Goal: Information Seeking & Learning: Check status

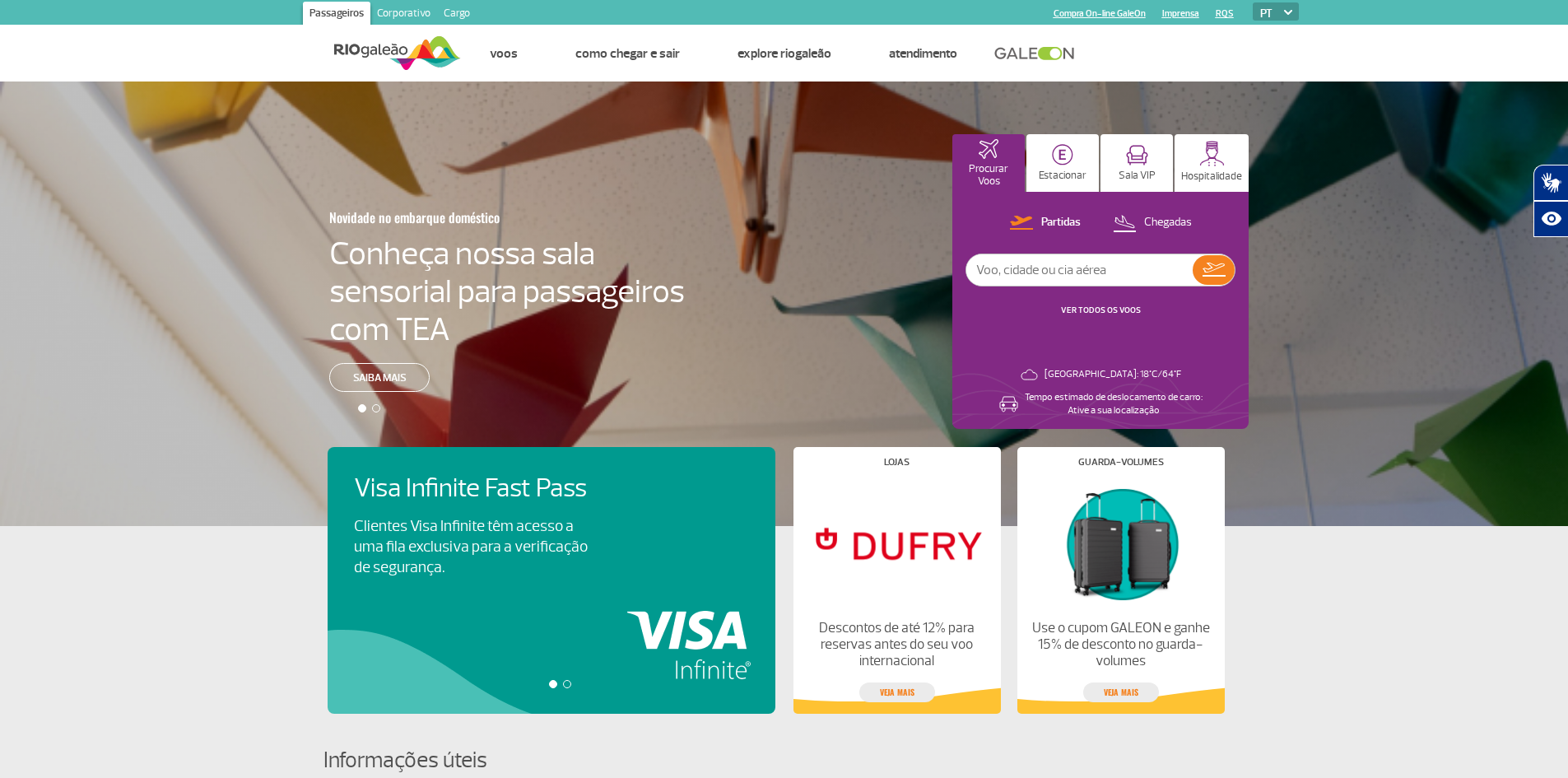
click at [1106, 306] on link "VER TODOS OS VOOS" at bounding box center [1101, 310] width 80 height 11
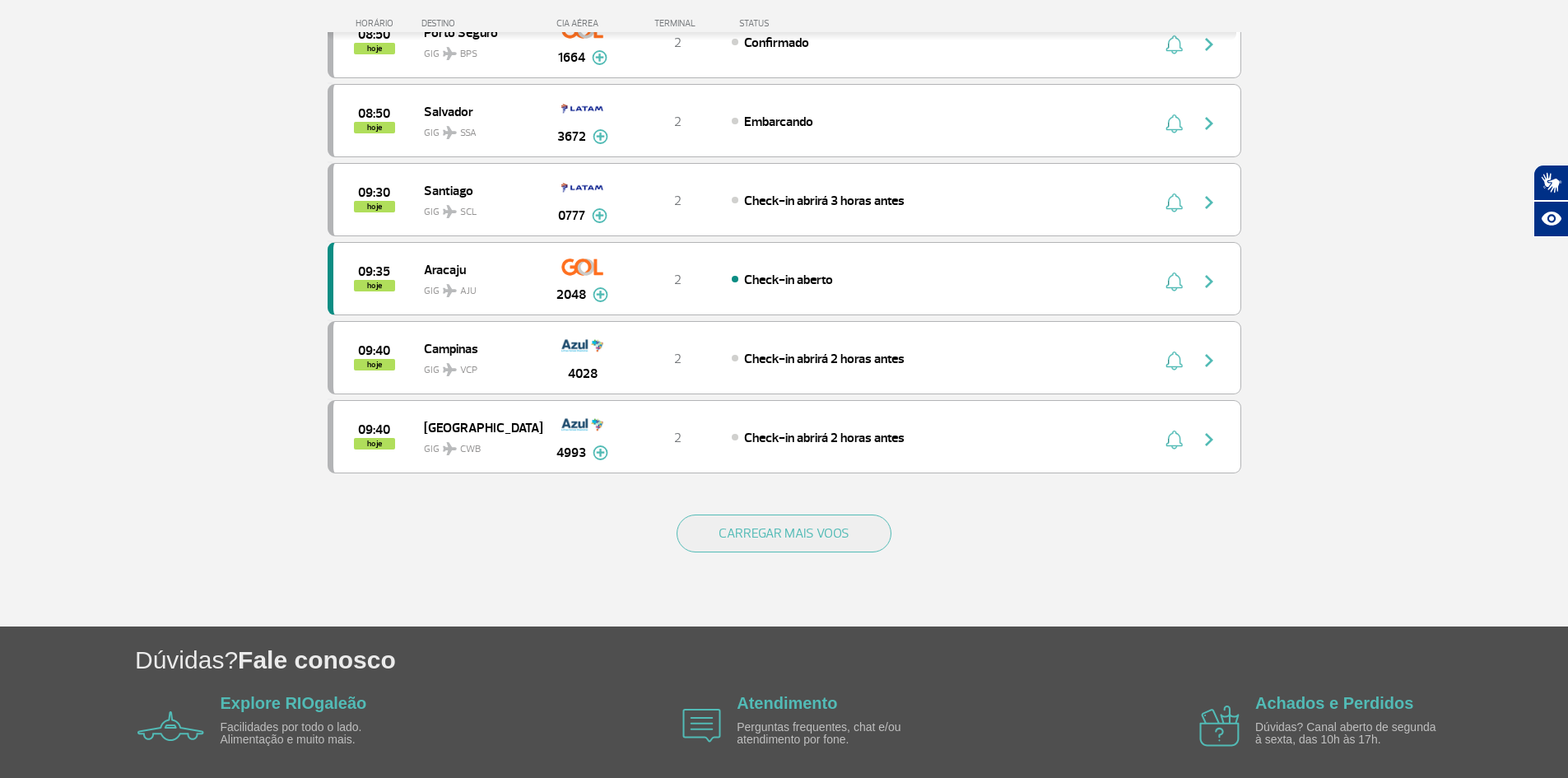
scroll to position [1453, 0]
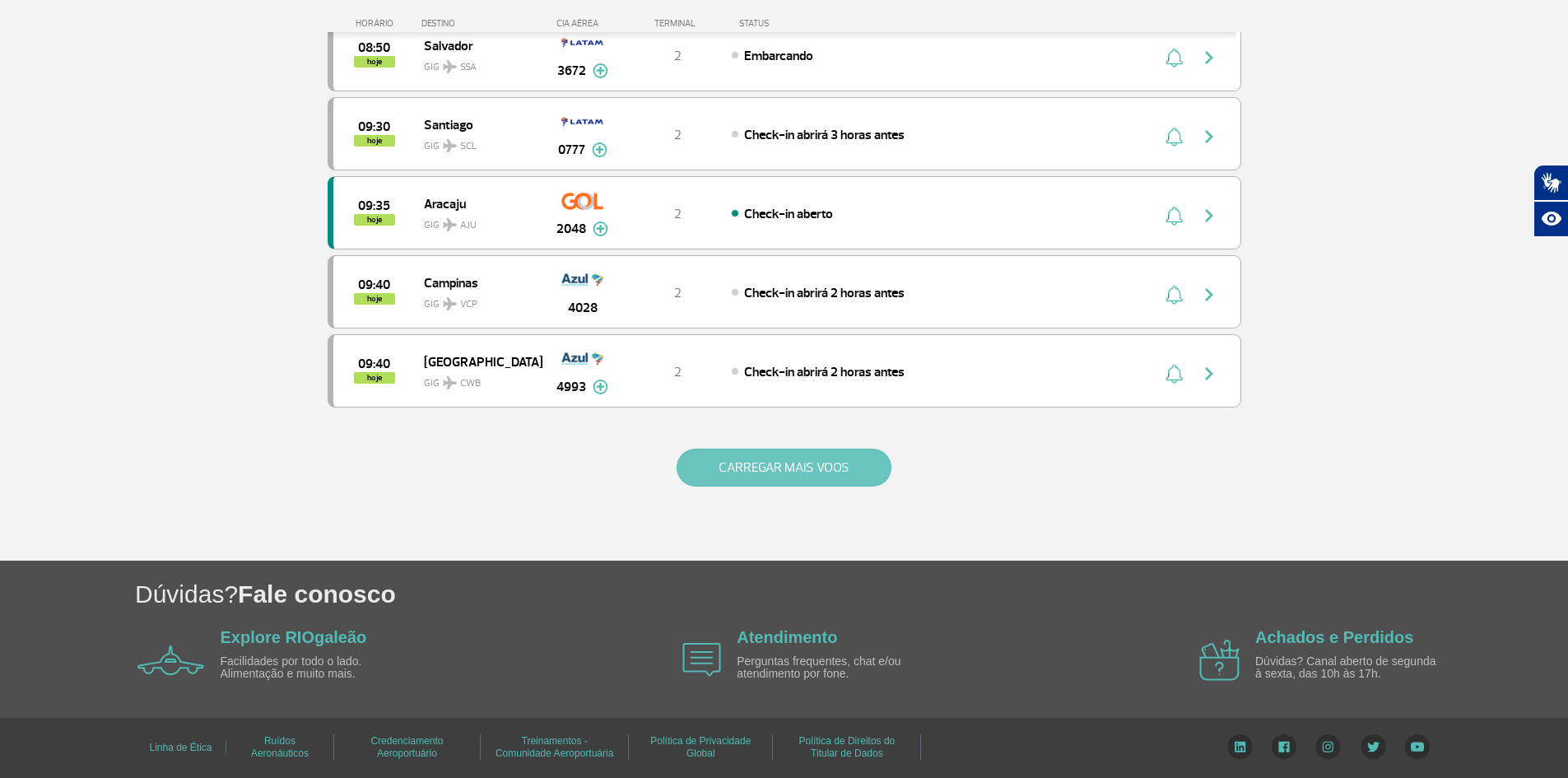
click at [796, 452] on button "CARREGAR MAIS VOOS" at bounding box center [784, 468] width 215 height 38
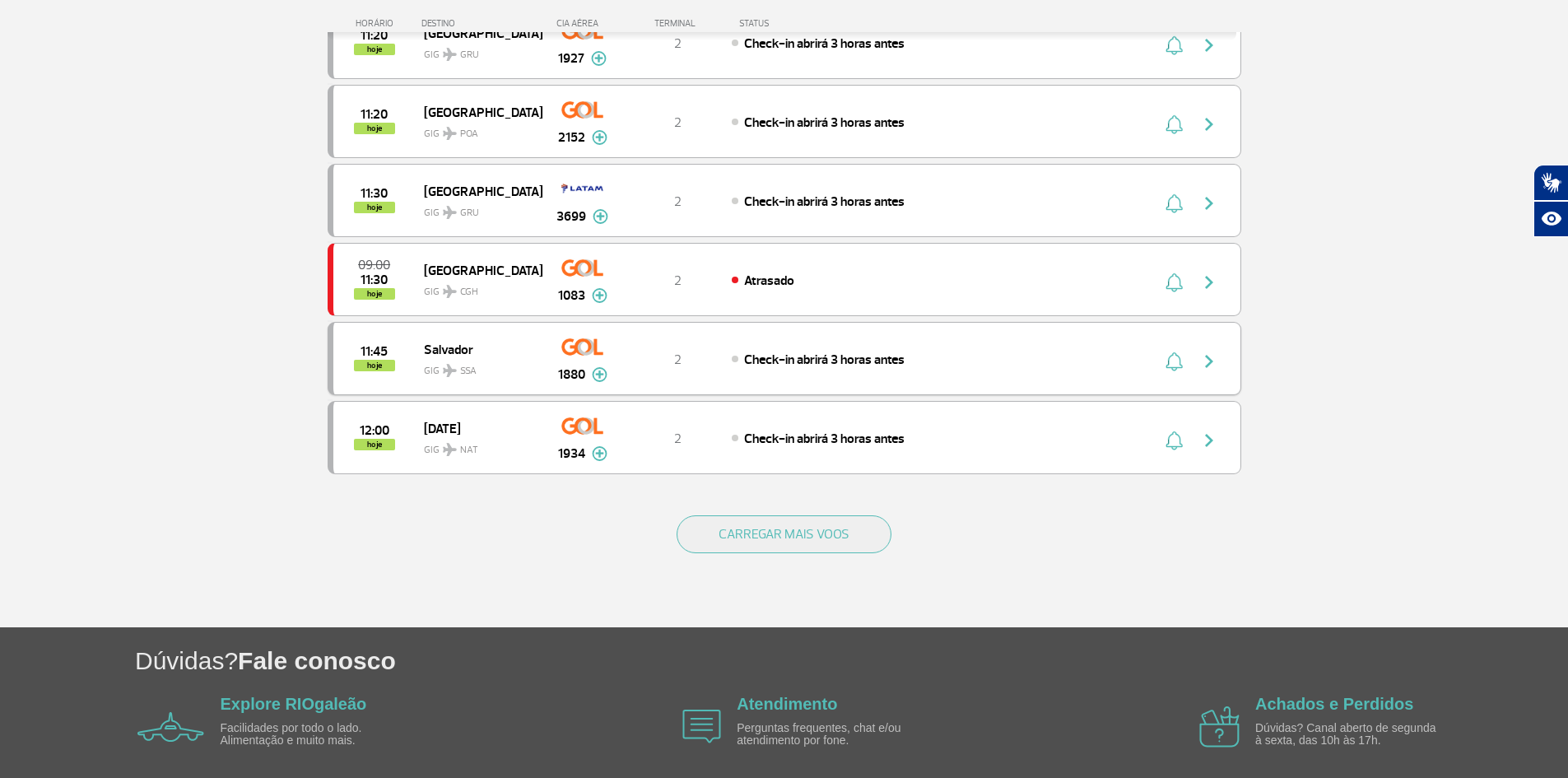
scroll to position [3034, 0]
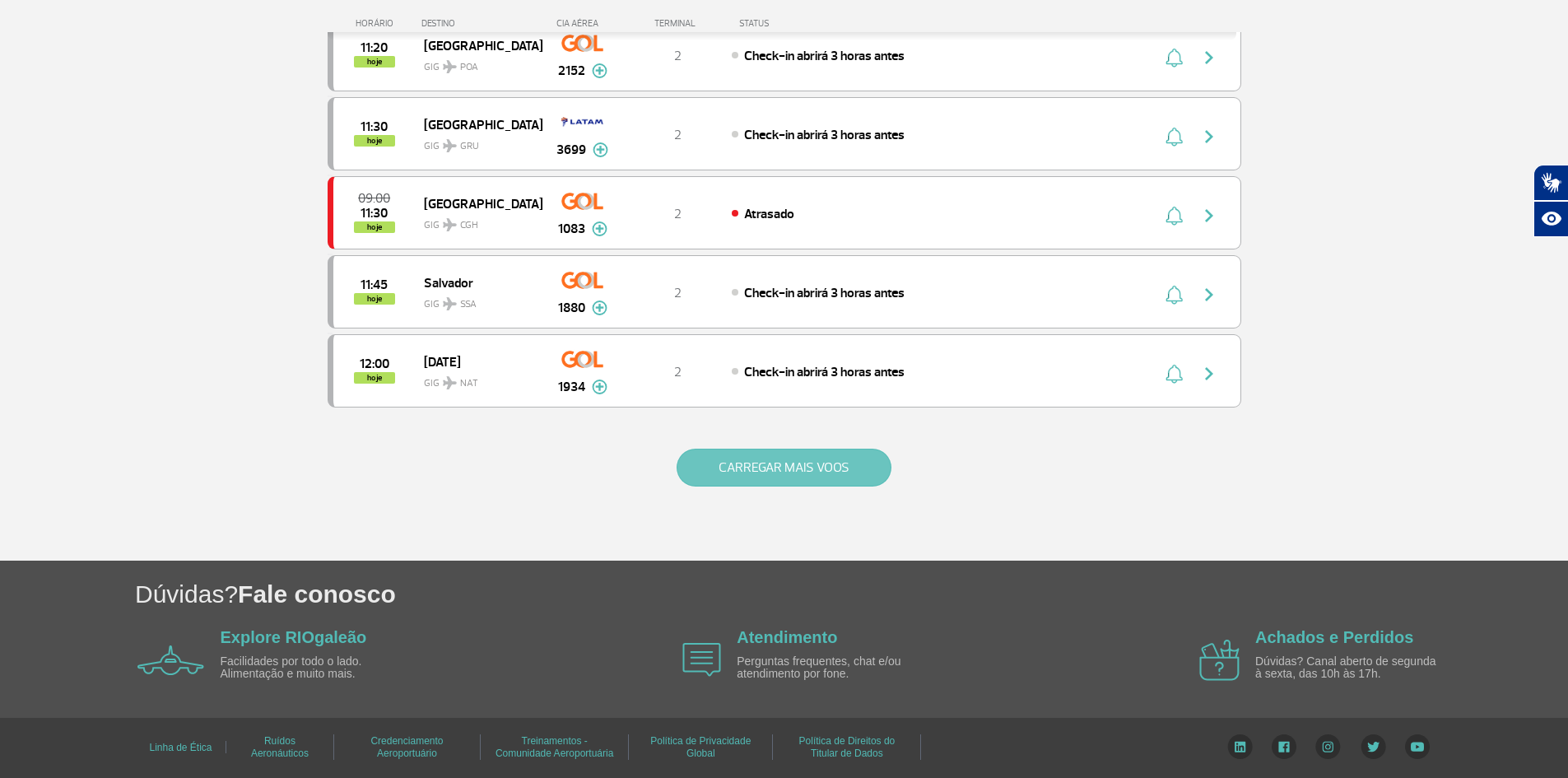
click at [798, 454] on button "CARREGAR MAIS VOOS" at bounding box center [784, 468] width 215 height 38
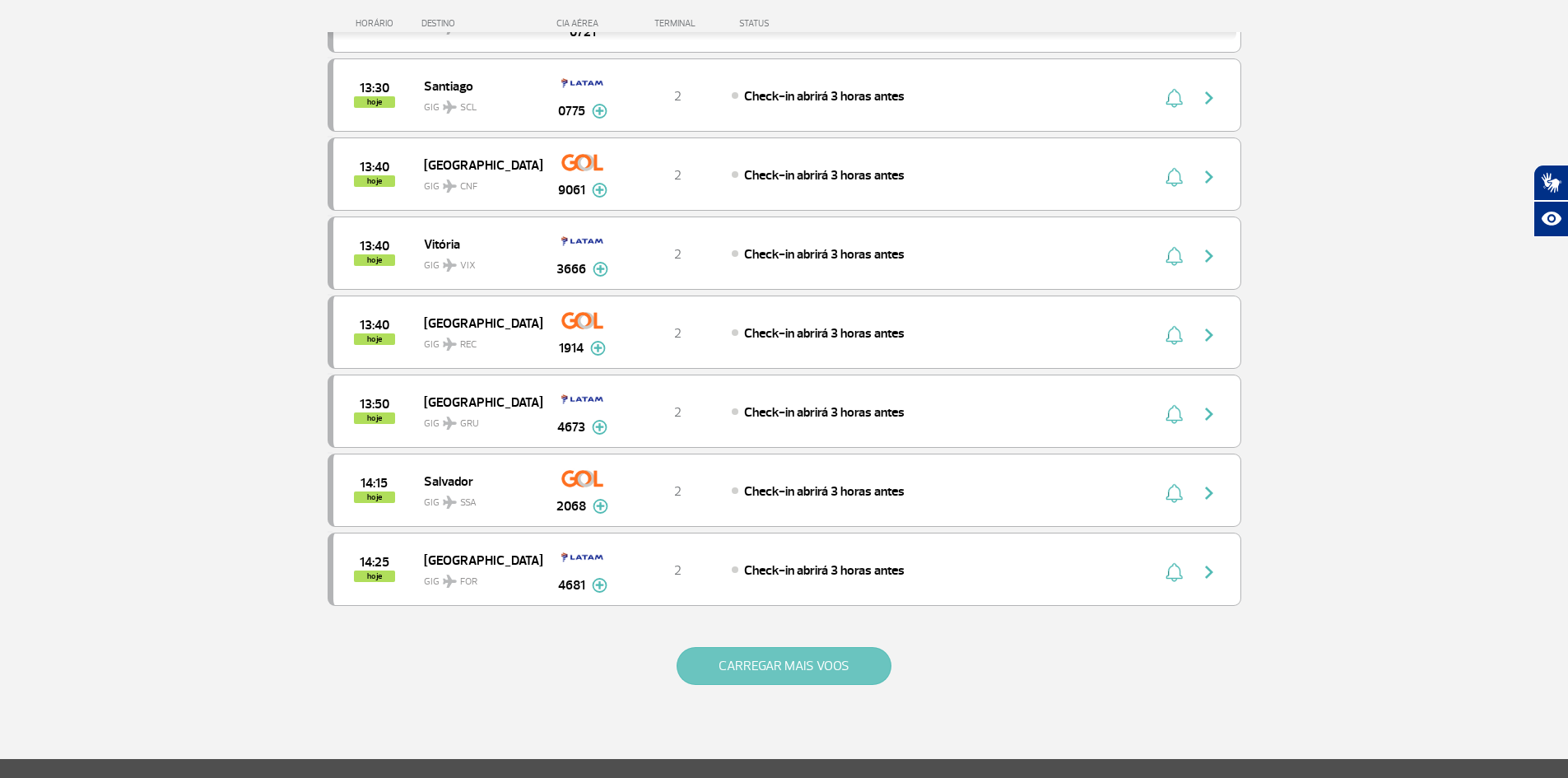
scroll to position [4368, 0]
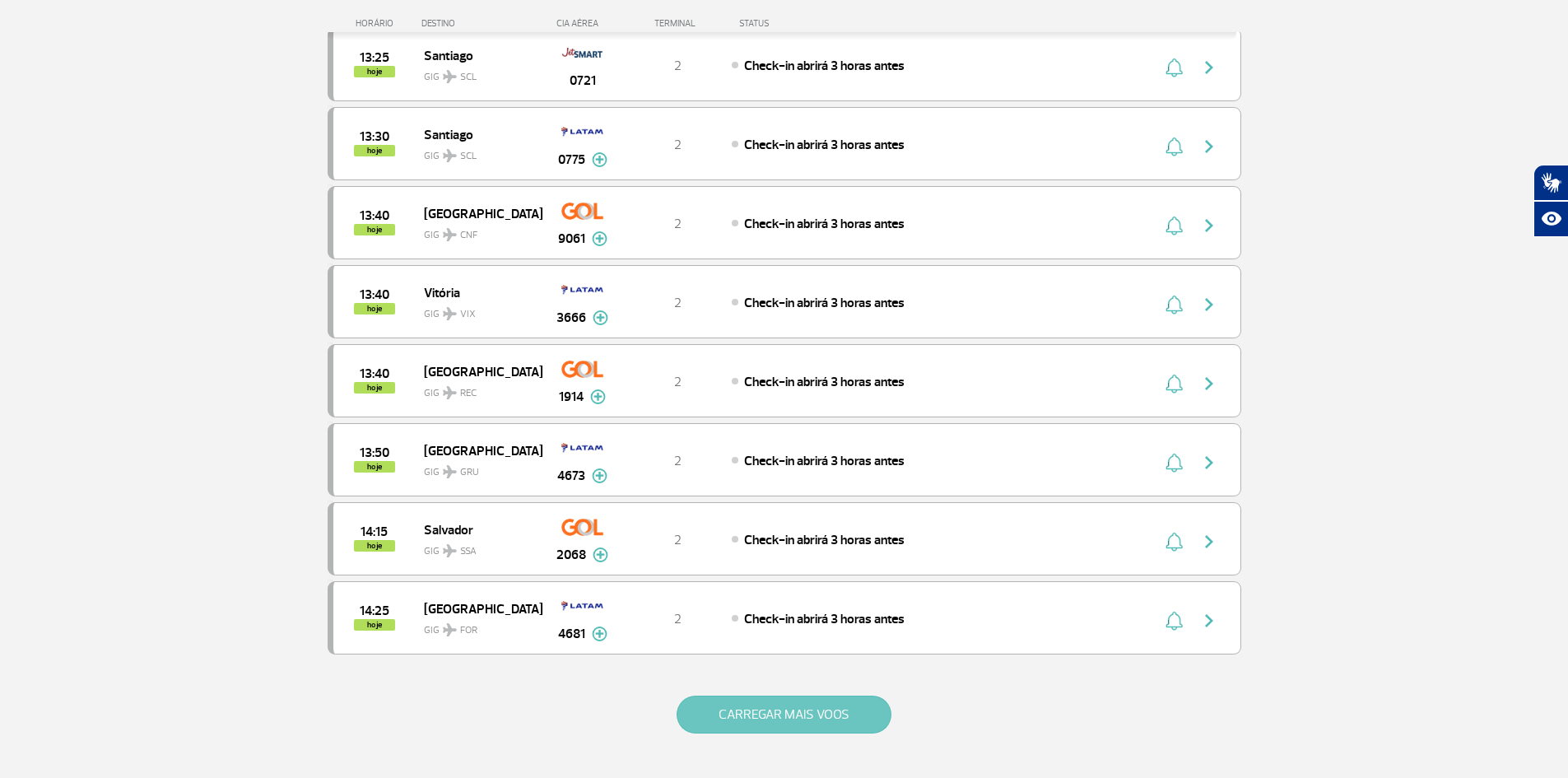
click at [779, 720] on button "CARREGAR MAIS VOOS" at bounding box center [784, 715] width 215 height 38
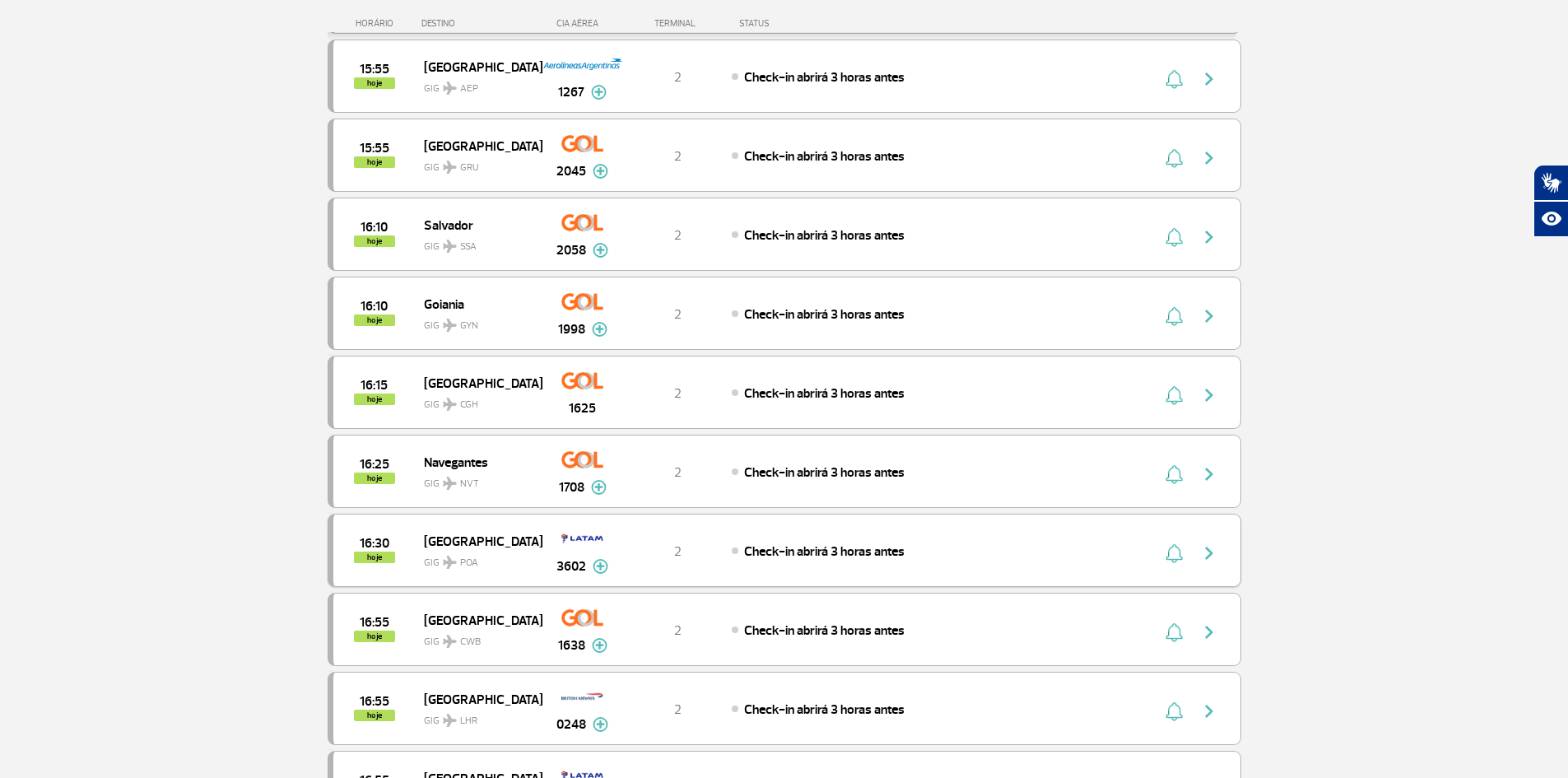
scroll to position [6186, 0]
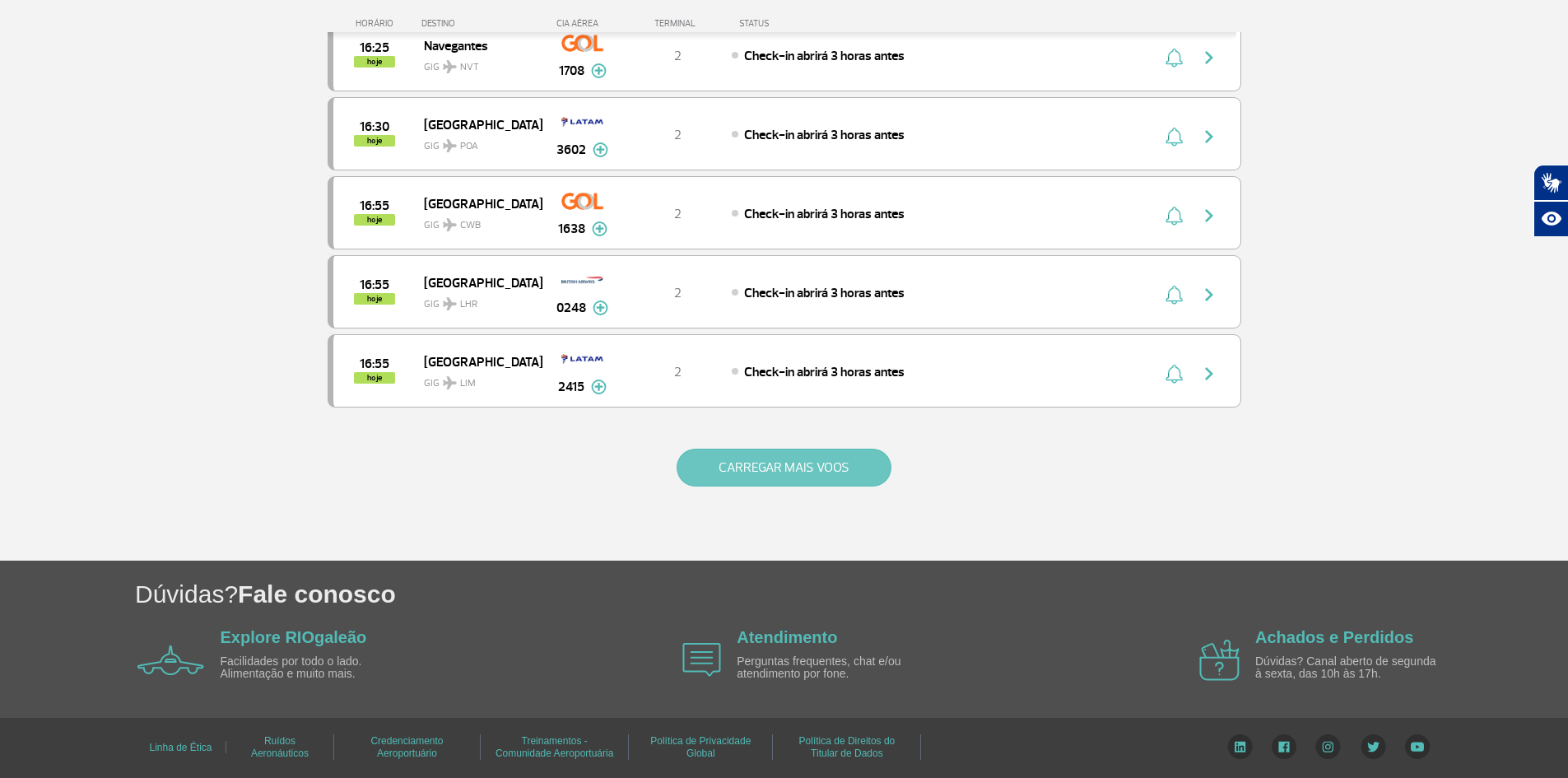
click at [804, 460] on button "CARREGAR MAIS VOOS" at bounding box center [784, 468] width 215 height 38
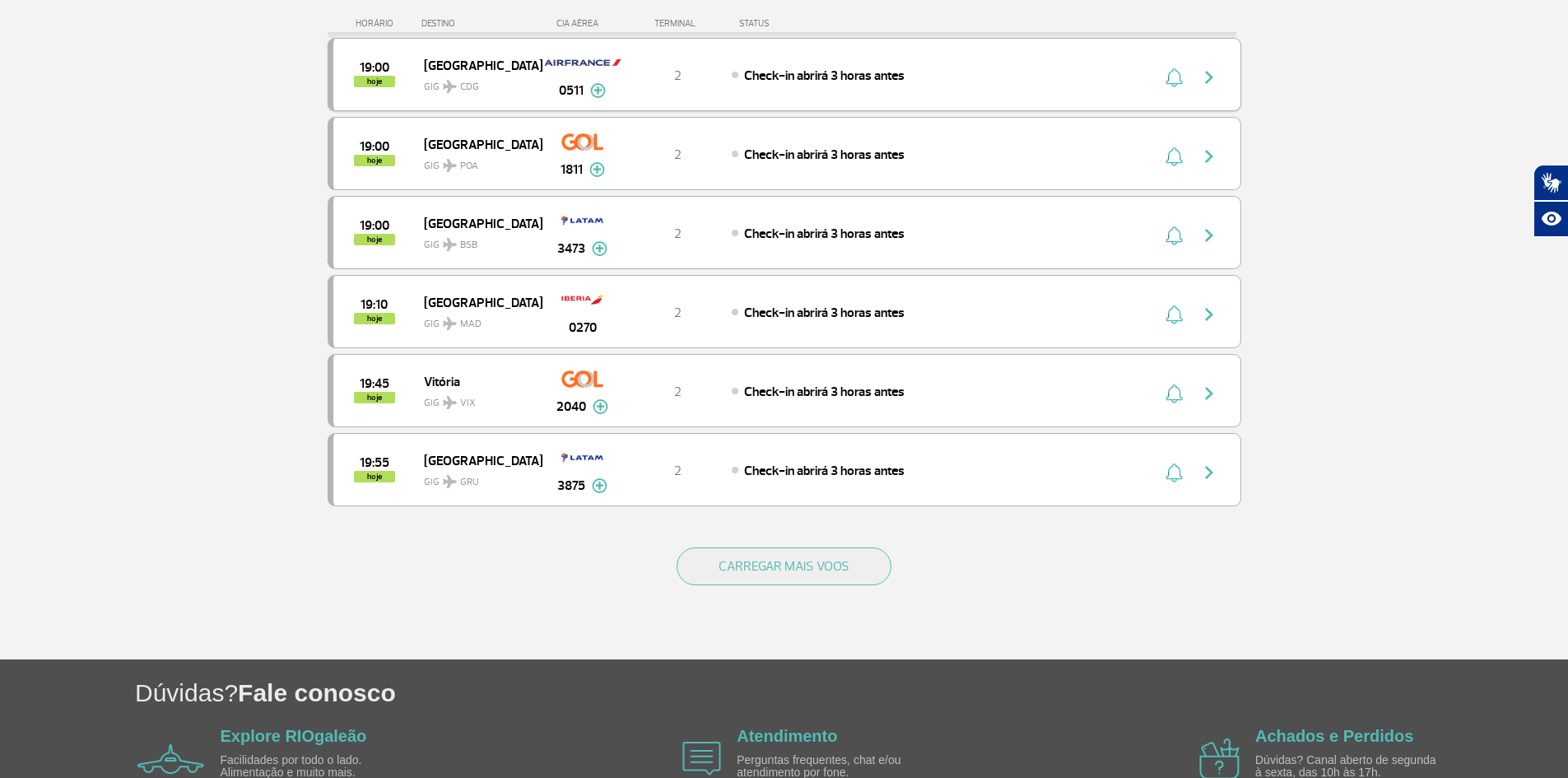
scroll to position [7767, 0]
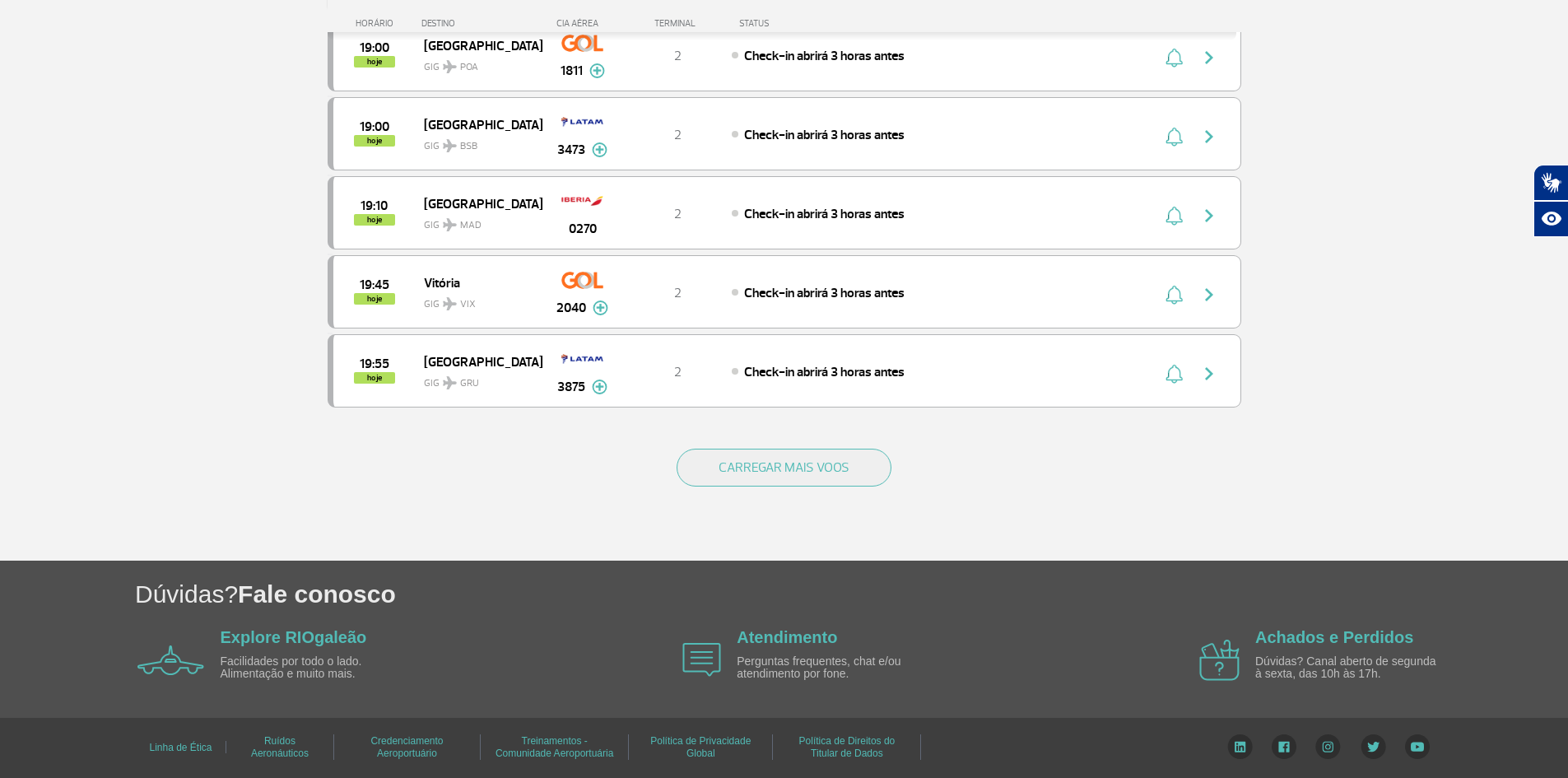
click at [805, 460] on button "CARREGAR MAIS VOOS" at bounding box center [784, 468] width 215 height 38
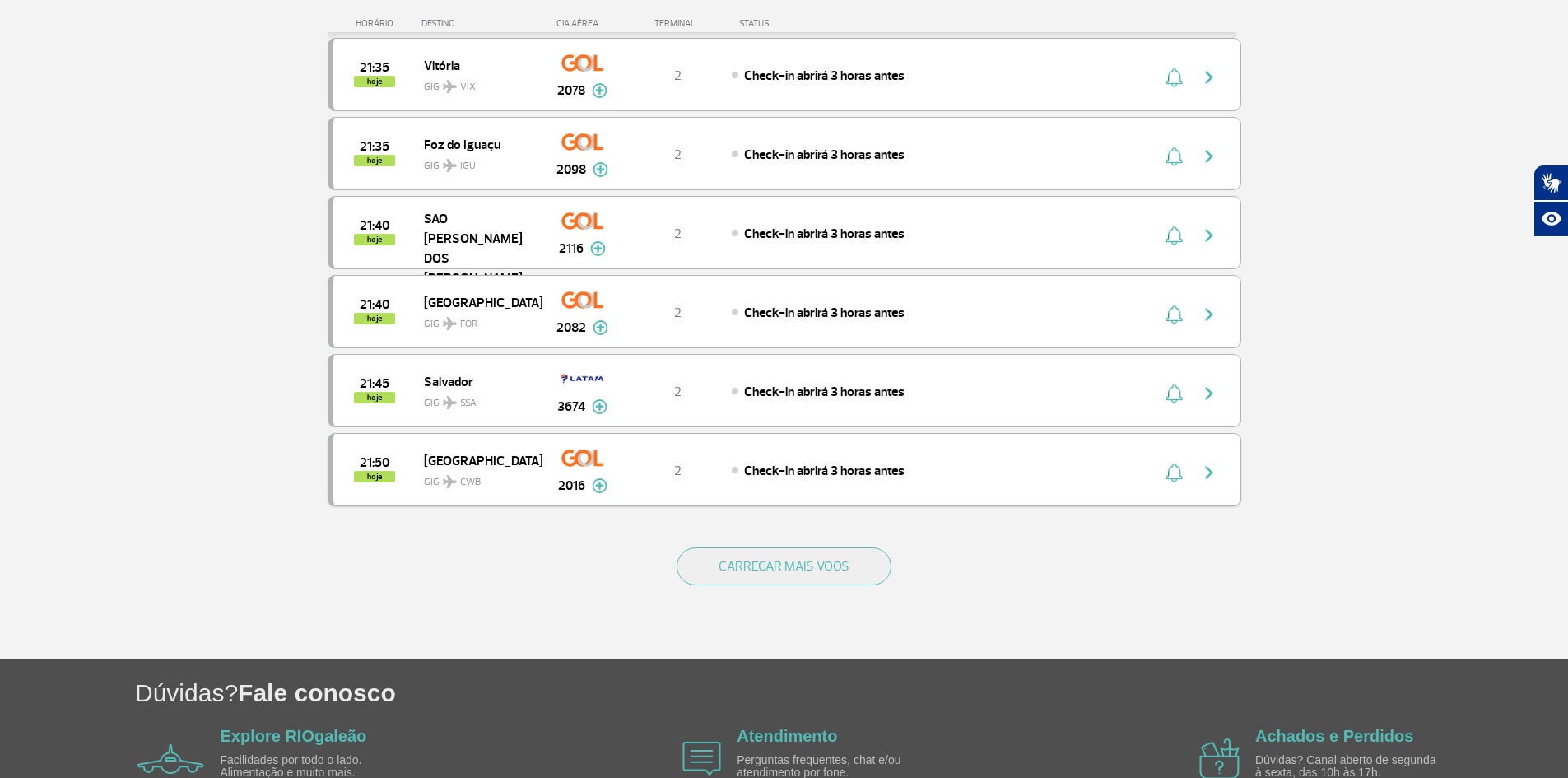
scroll to position [9349, 0]
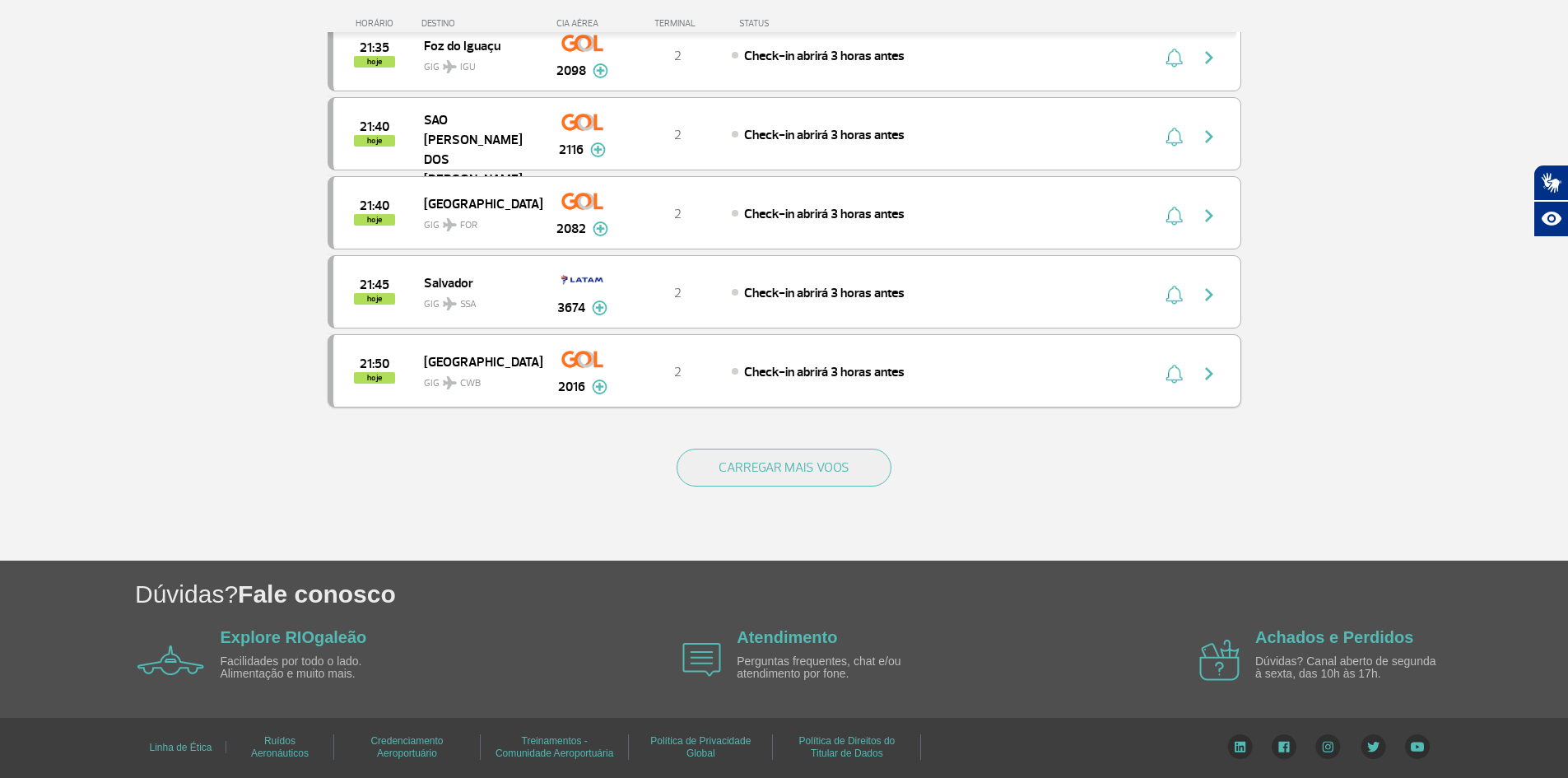
click at [805, 458] on button "CARREGAR MAIS VOOS" at bounding box center [784, 468] width 215 height 38
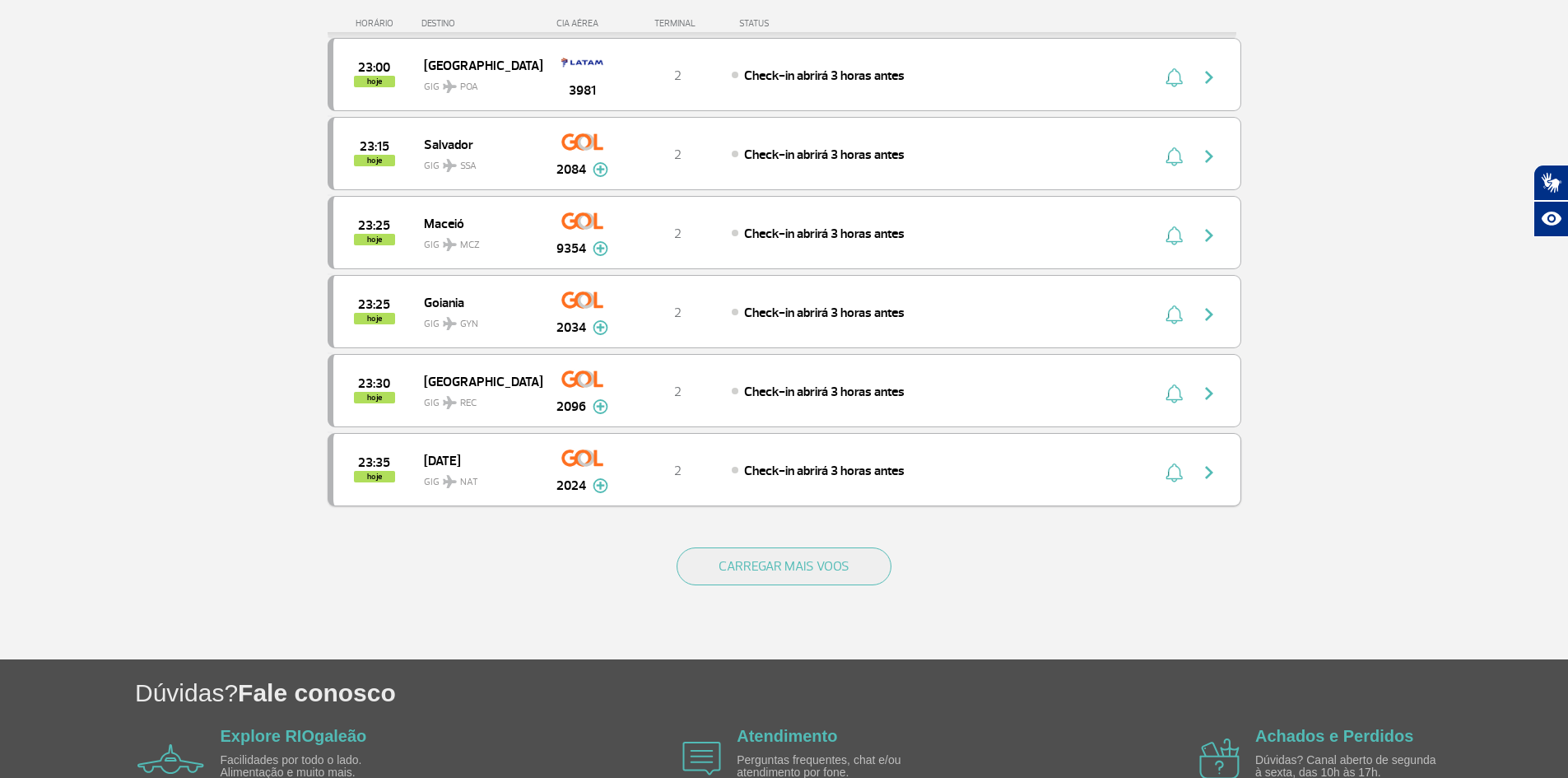
scroll to position [10913, 0]
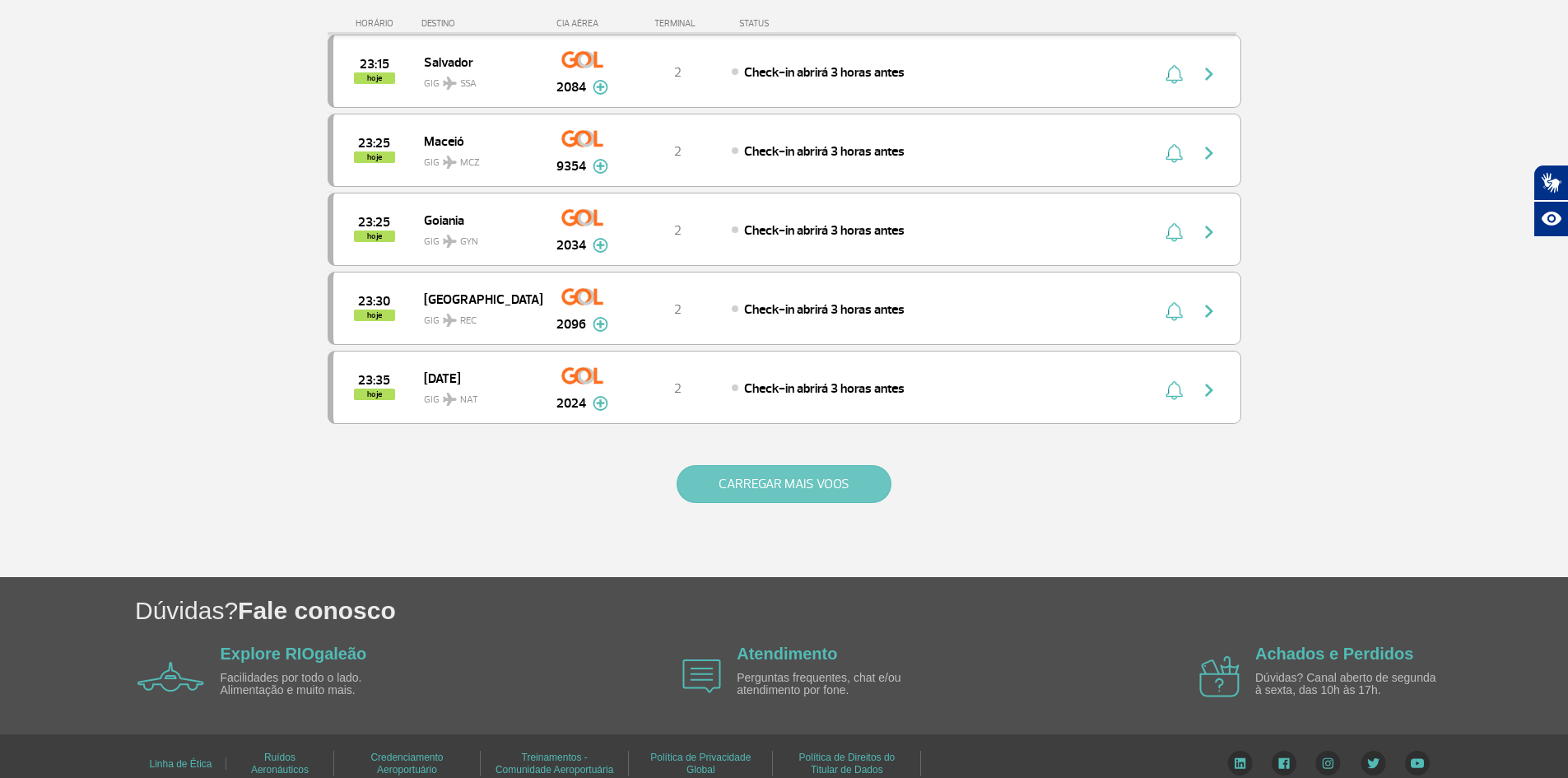
click at [797, 480] on button "CARREGAR MAIS VOOS" at bounding box center [784, 485] width 215 height 38
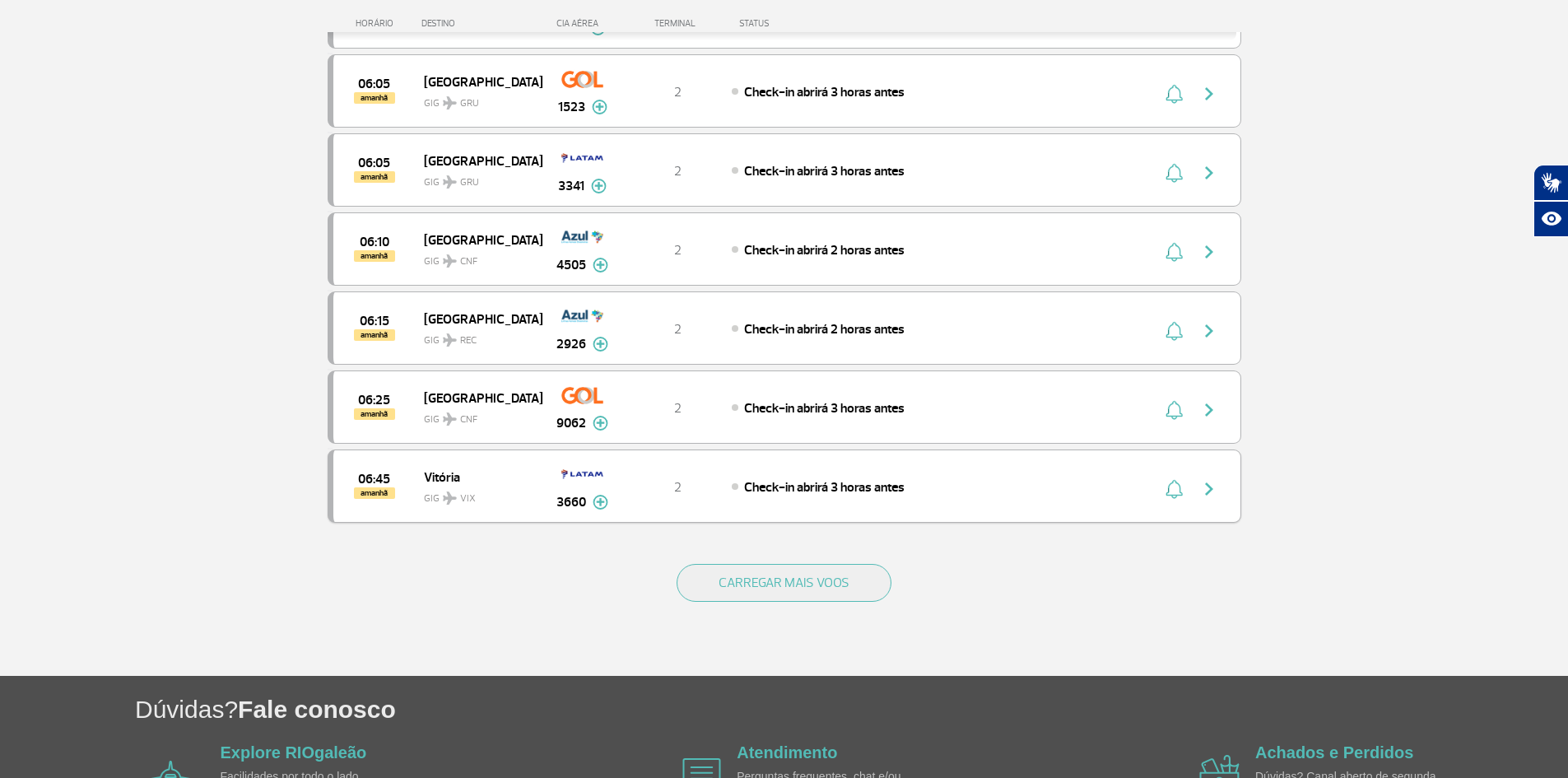
scroll to position [12511, 0]
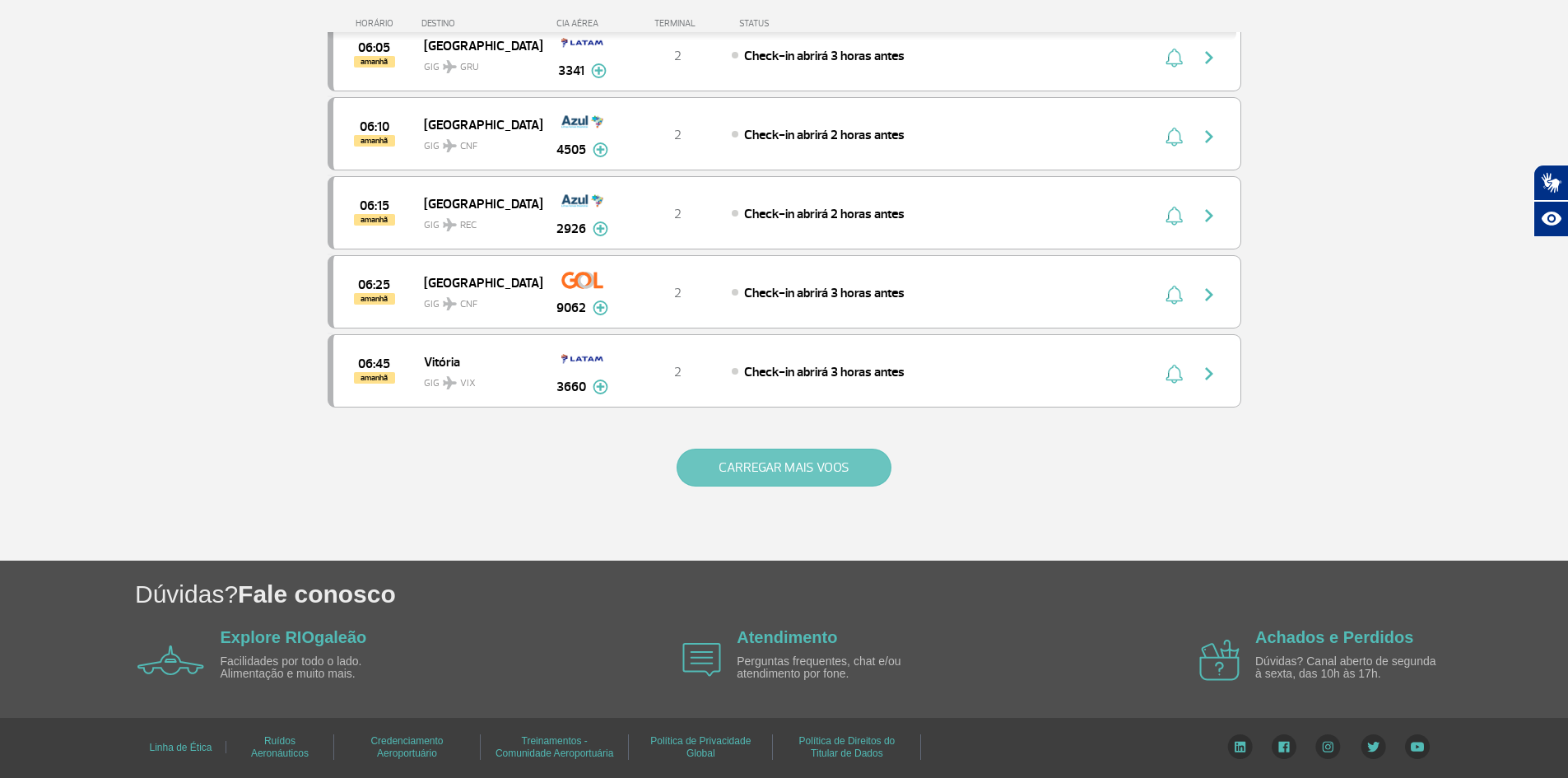
click at [800, 477] on button "CARREGAR MAIS VOOS" at bounding box center [784, 468] width 215 height 38
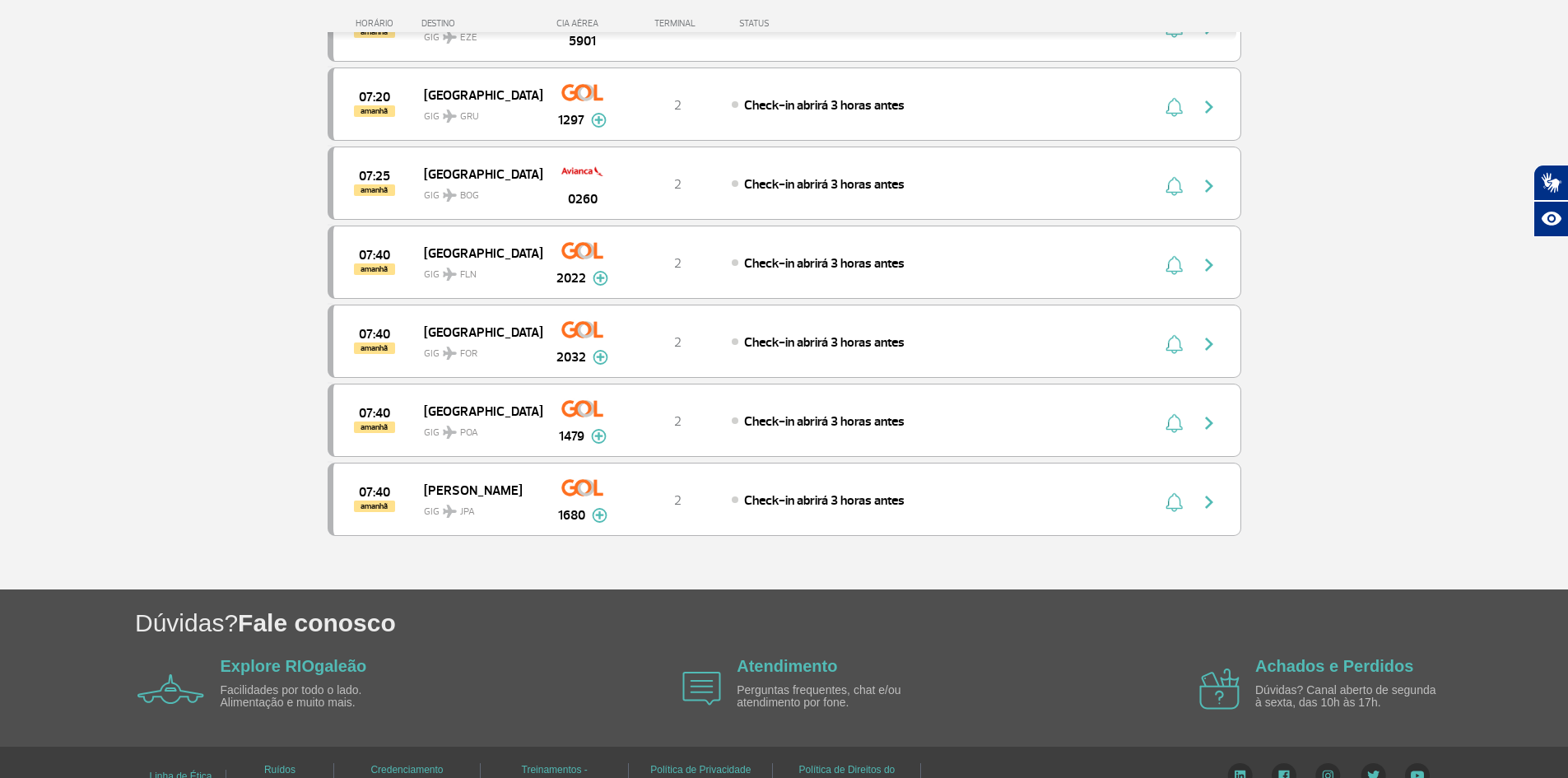
scroll to position [13281, 0]
